Goal: Information Seeking & Learning: Learn about a topic

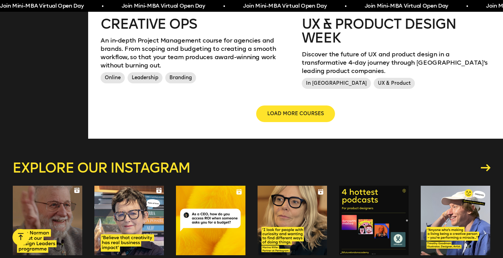
scroll to position [893, 0]
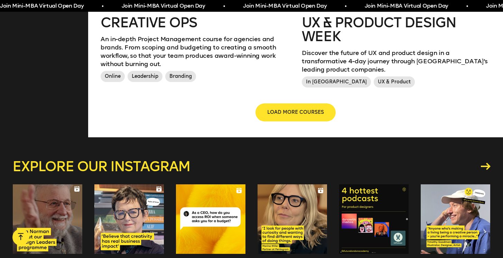
click at [306, 104] on button "LOAD MORE COURSES" at bounding box center [295, 112] width 79 height 17
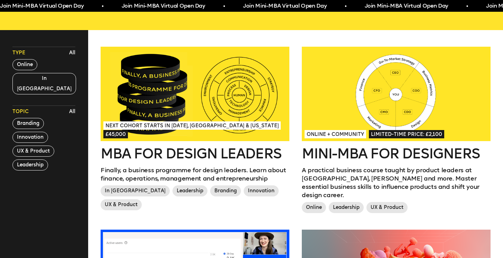
scroll to position [185, 0]
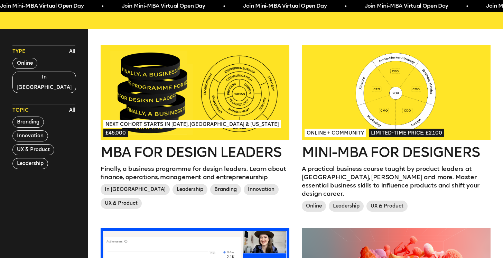
click at [357, 148] on h2 "Mini-MBA for Designers" at bounding box center [396, 152] width 189 height 14
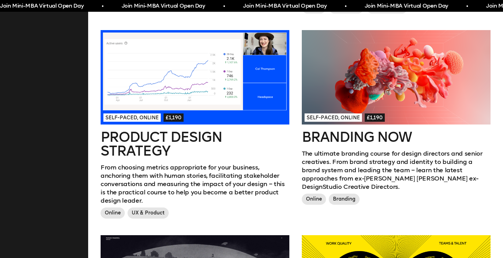
scroll to position [386, 0]
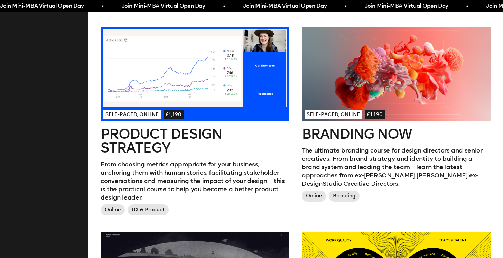
click at [196, 127] on h2 "Product Design Strategy" at bounding box center [195, 141] width 189 height 28
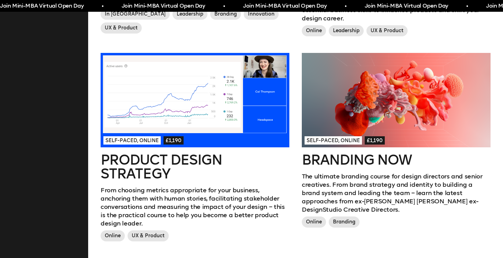
scroll to position [360, 0]
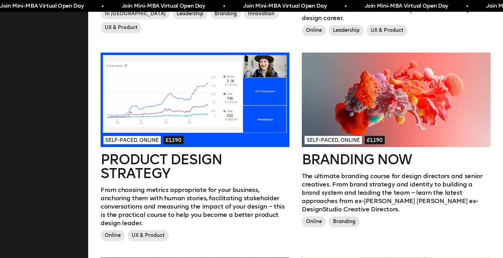
click at [391, 152] on h2 "Branding Now" at bounding box center [396, 159] width 189 height 14
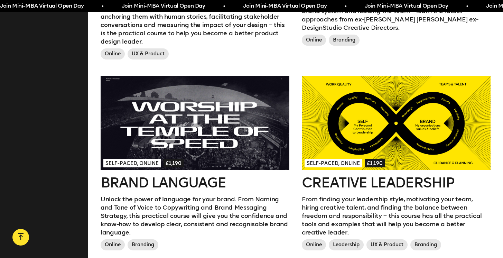
scroll to position [542, 0]
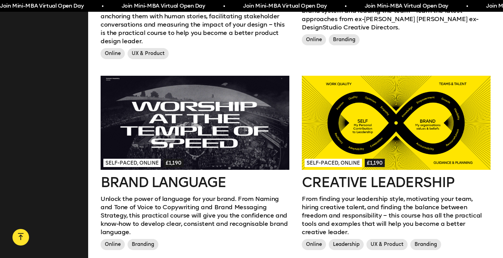
click at [212, 175] on h2 "Brand Language" at bounding box center [195, 182] width 189 height 14
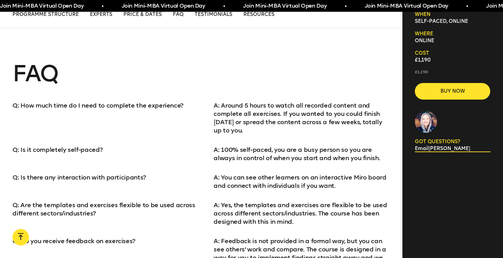
scroll to position [1835, 0]
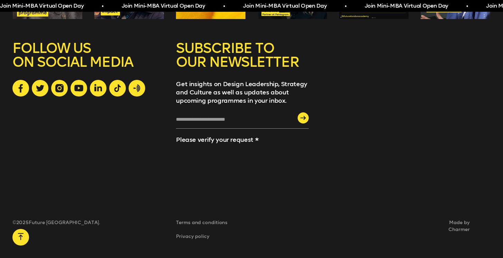
scroll to position [542, 0]
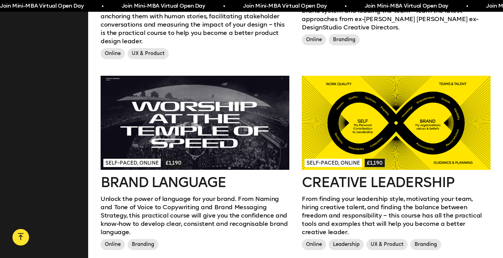
click at [369, 175] on h2 "Creative Leadership" at bounding box center [396, 182] width 189 height 14
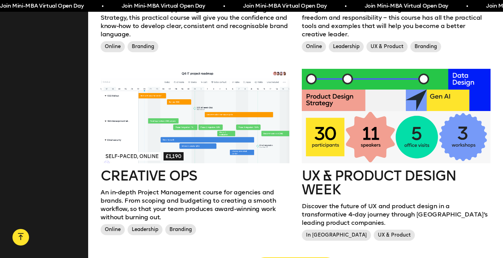
scroll to position [745, 0]
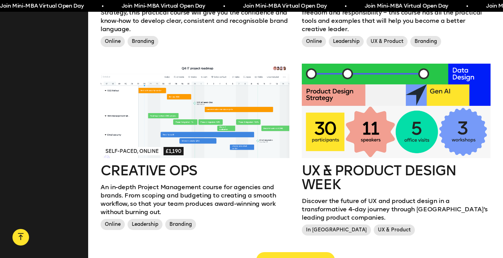
click at [189, 163] on h2 "Creative Ops" at bounding box center [195, 170] width 189 height 14
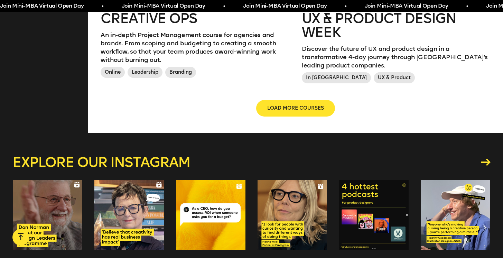
scroll to position [908, 0]
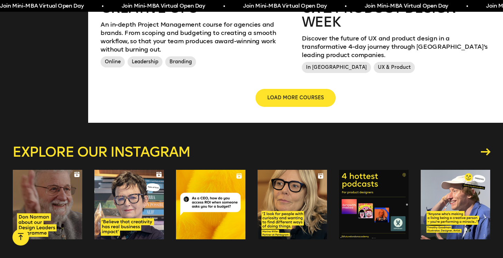
click at [304, 90] on button "LOAD MORE COURSES" at bounding box center [295, 98] width 79 height 17
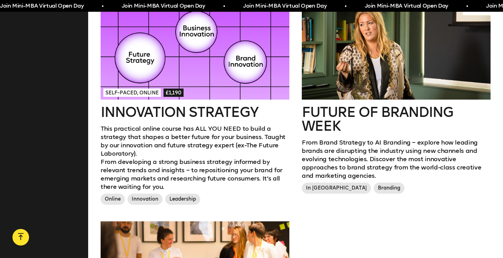
scroll to position [996, 0]
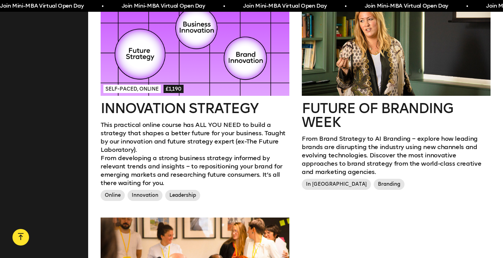
click at [192, 101] on h2 "Innovation Strategy" at bounding box center [195, 108] width 189 height 14
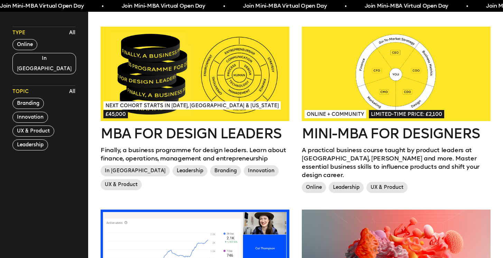
scroll to position [205, 0]
